Goal: Navigation & Orientation: Find specific page/section

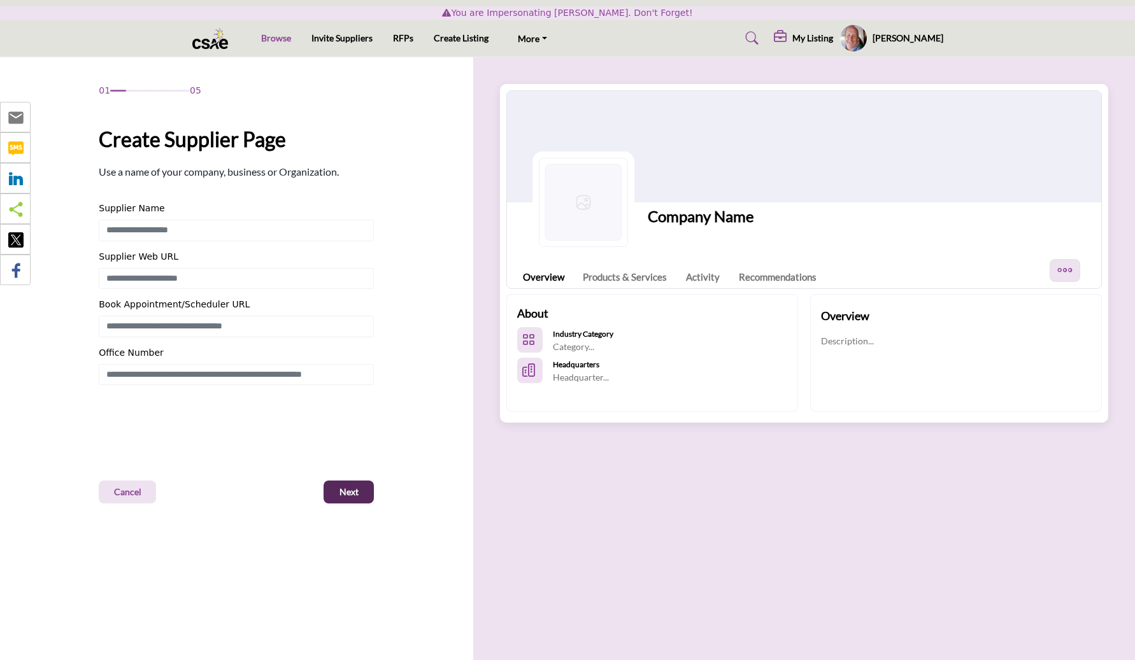
click at [275, 39] on link "Browse" at bounding box center [276, 37] width 30 height 11
